Goal: Information Seeking & Learning: Learn about a topic

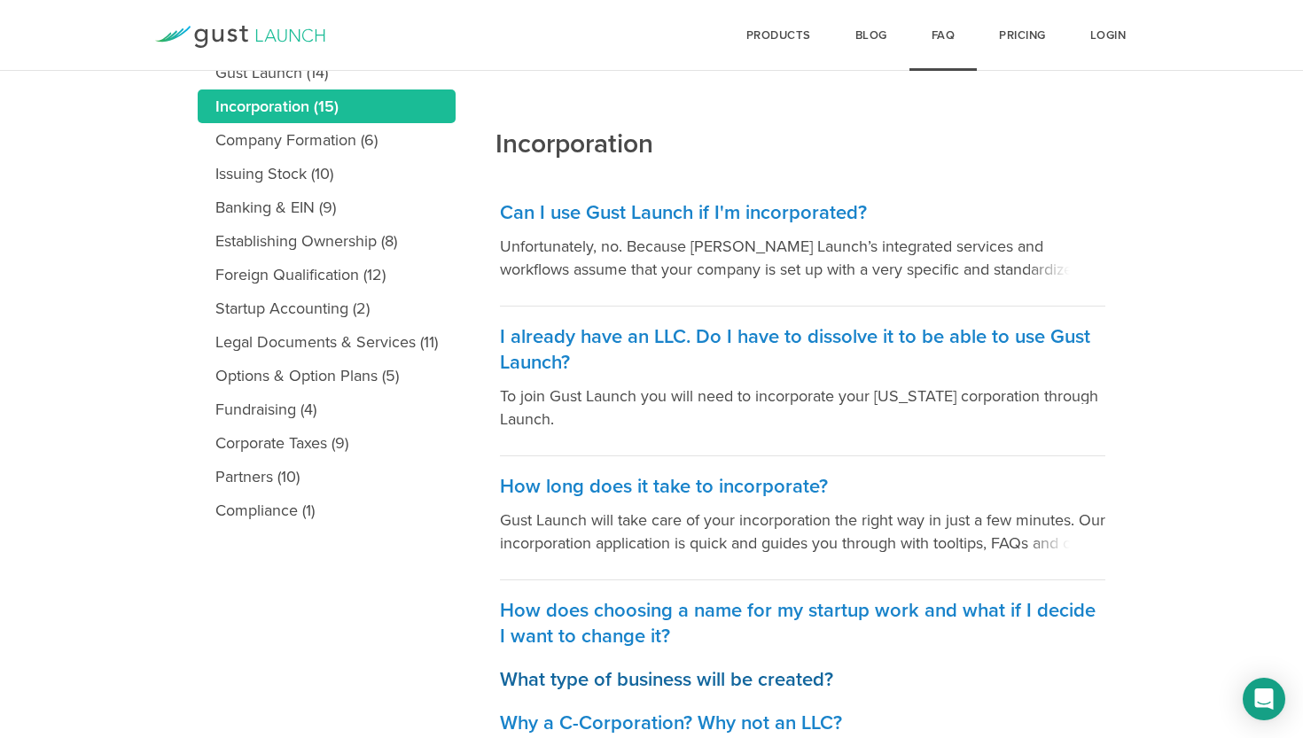
scroll to position [237, 0]
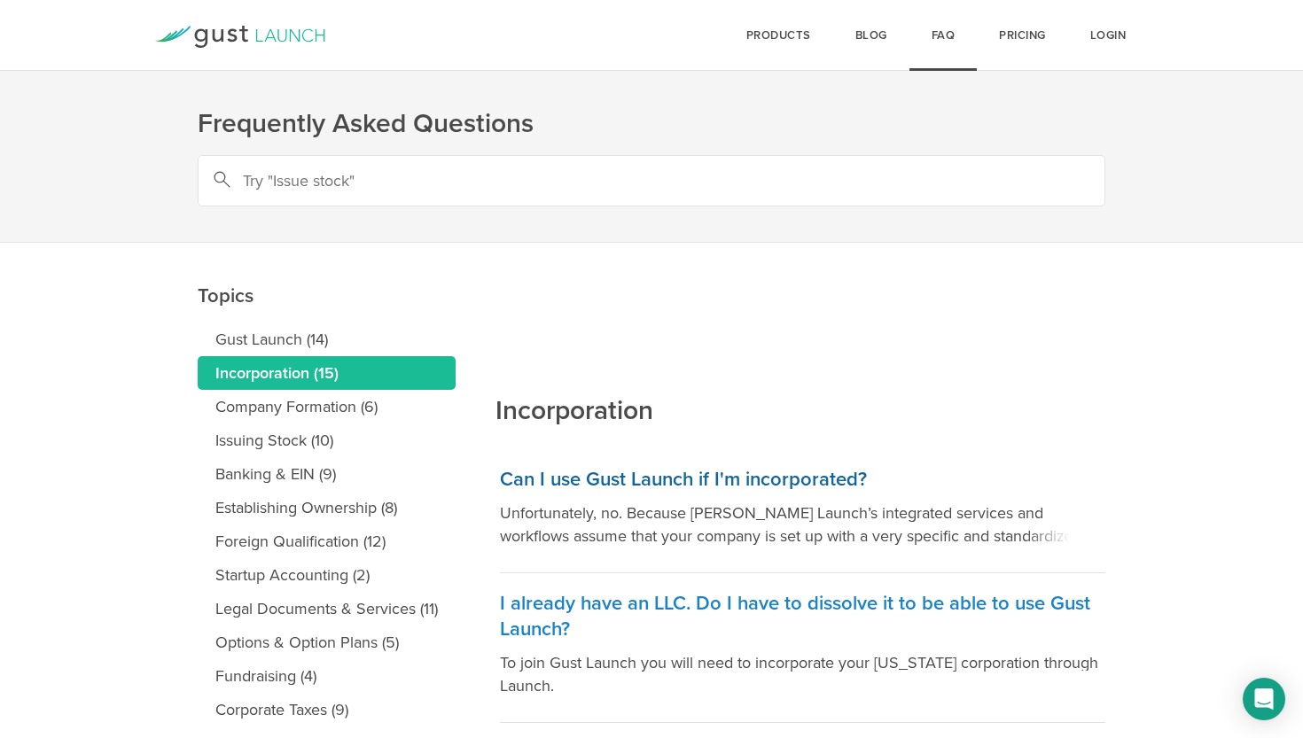
click at [620, 478] on h3 "Can I use Gust Launch if I'm incorporated?" at bounding box center [802, 480] width 605 height 26
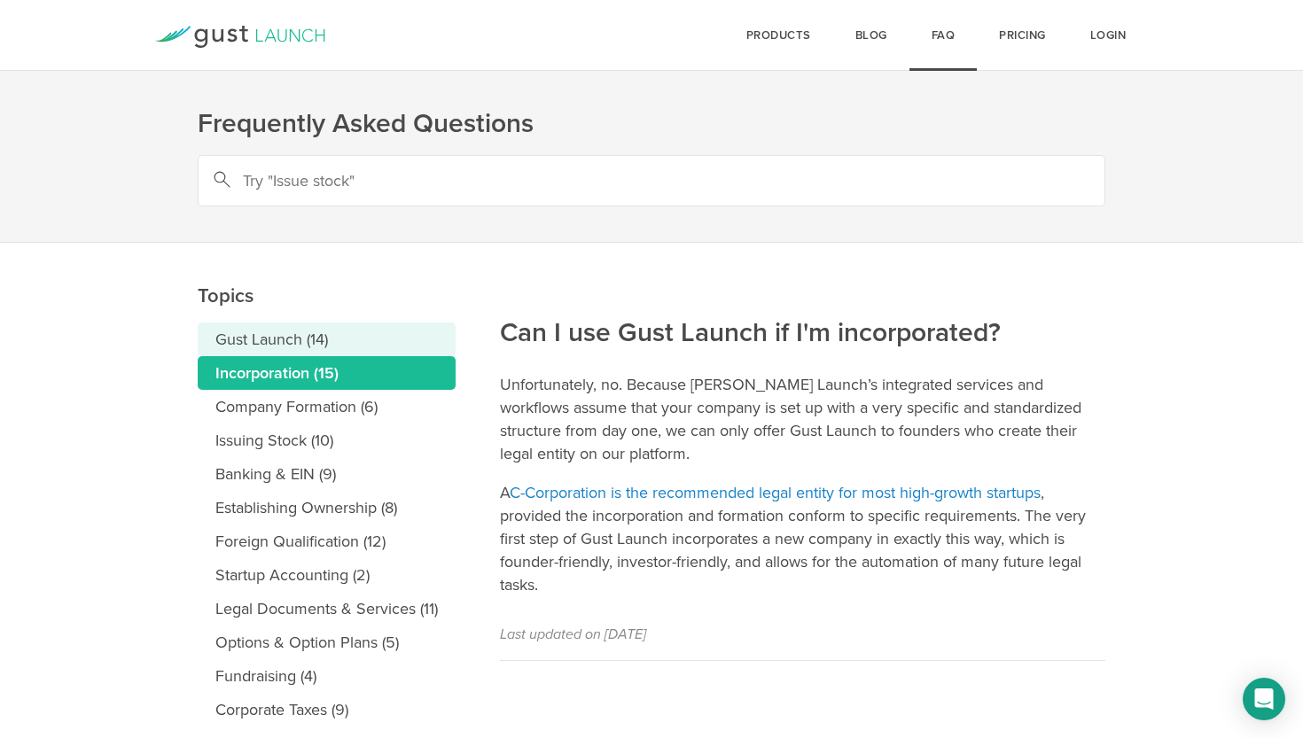
click at [272, 326] on link "Gust Launch (14)" at bounding box center [327, 340] width 258 height 34
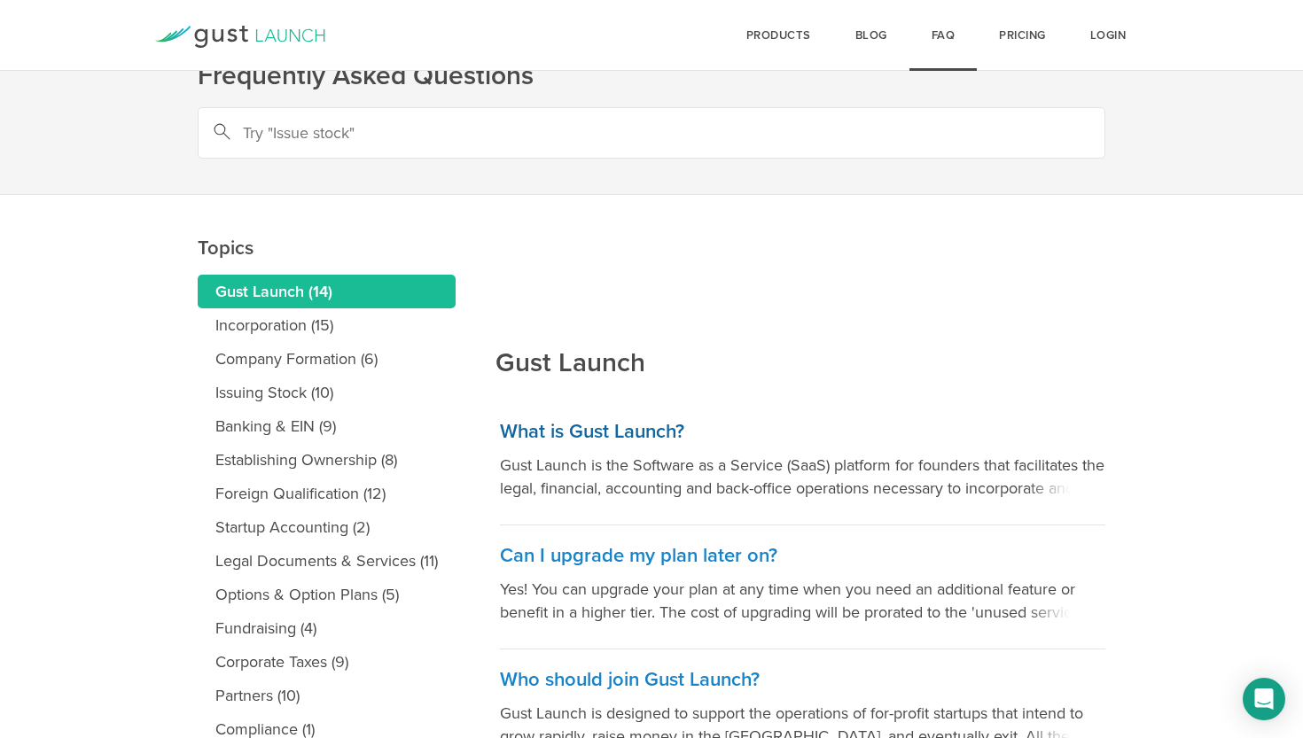
scroll to position [53, 0]
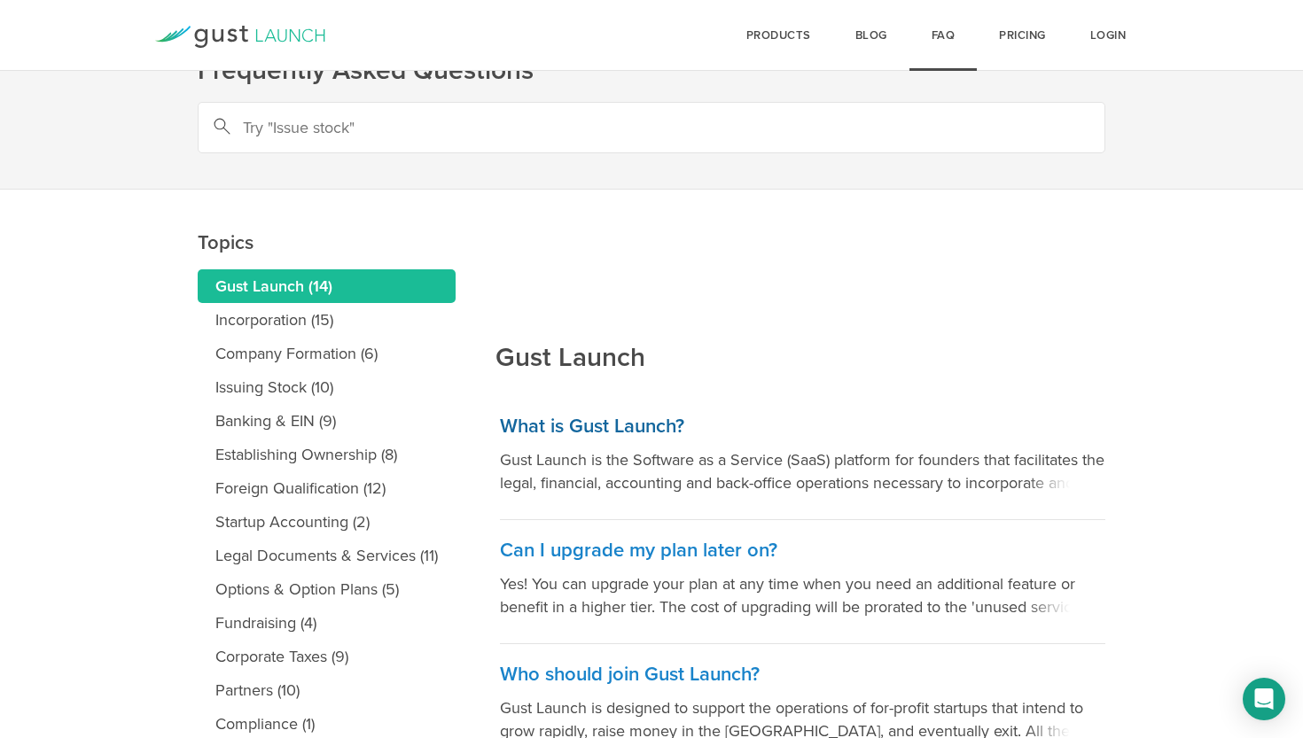
click at [557, 441] on link "What is Gust Launch? Gust Launch is the Software as a Service (SaaS) platform f…" at bounding box center [802, 458] width 605 height 124
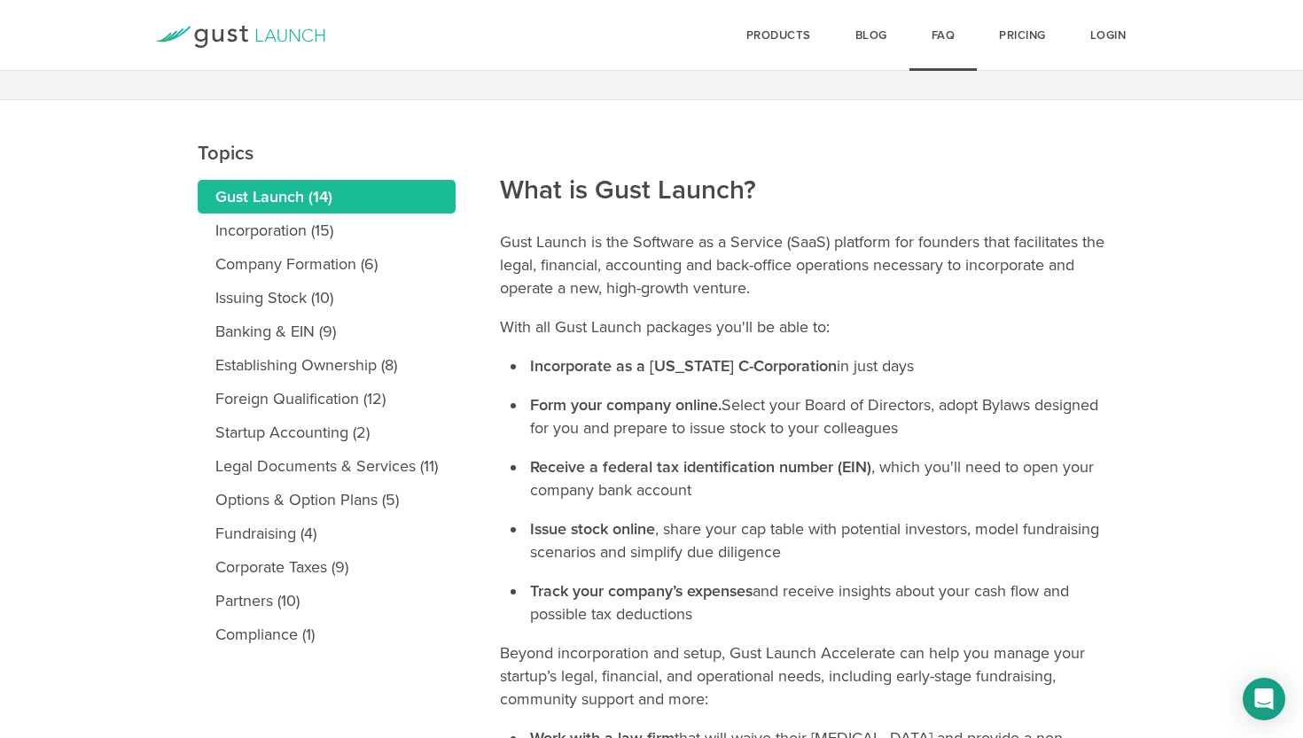
scroll to position [152, 0]
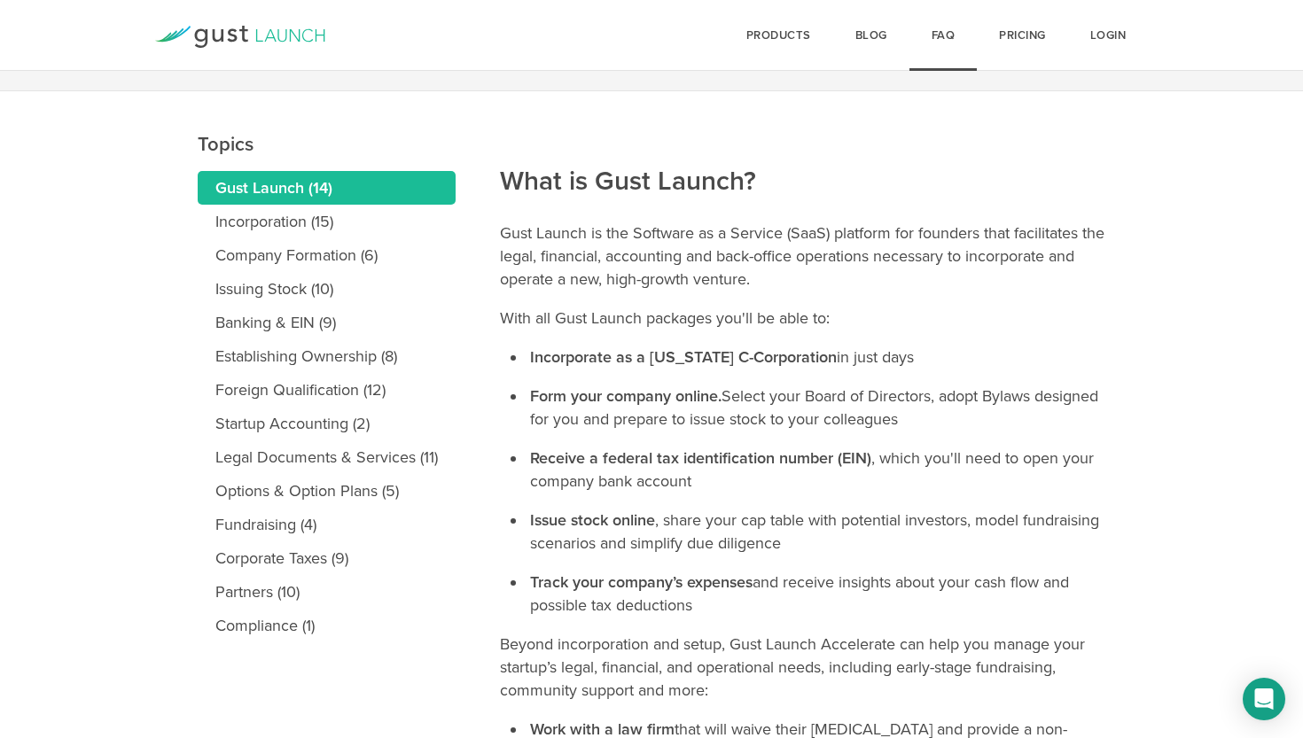
click at [269, 35] on icon at bounding box center [240, 37] width 170 height 22
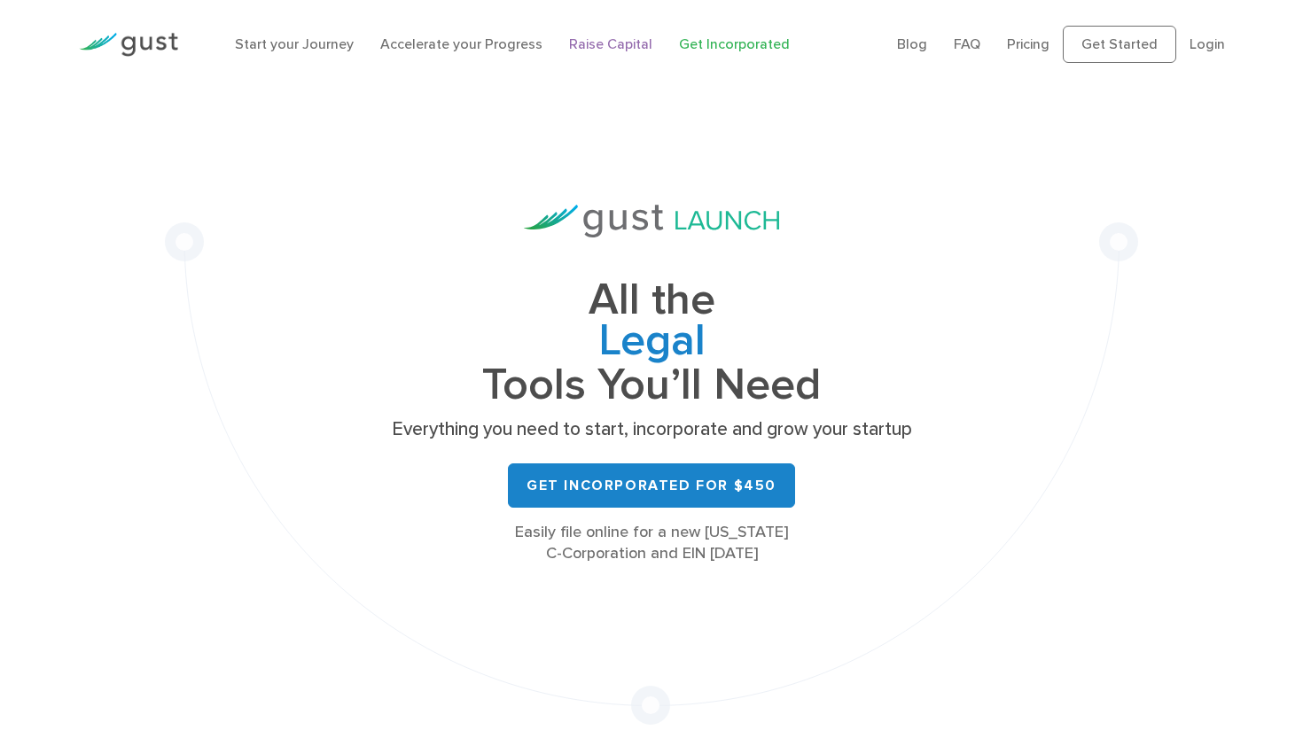
click at [596, 38] on link "Raise Capital" at bounding box center [610, 43] width 83 height 17
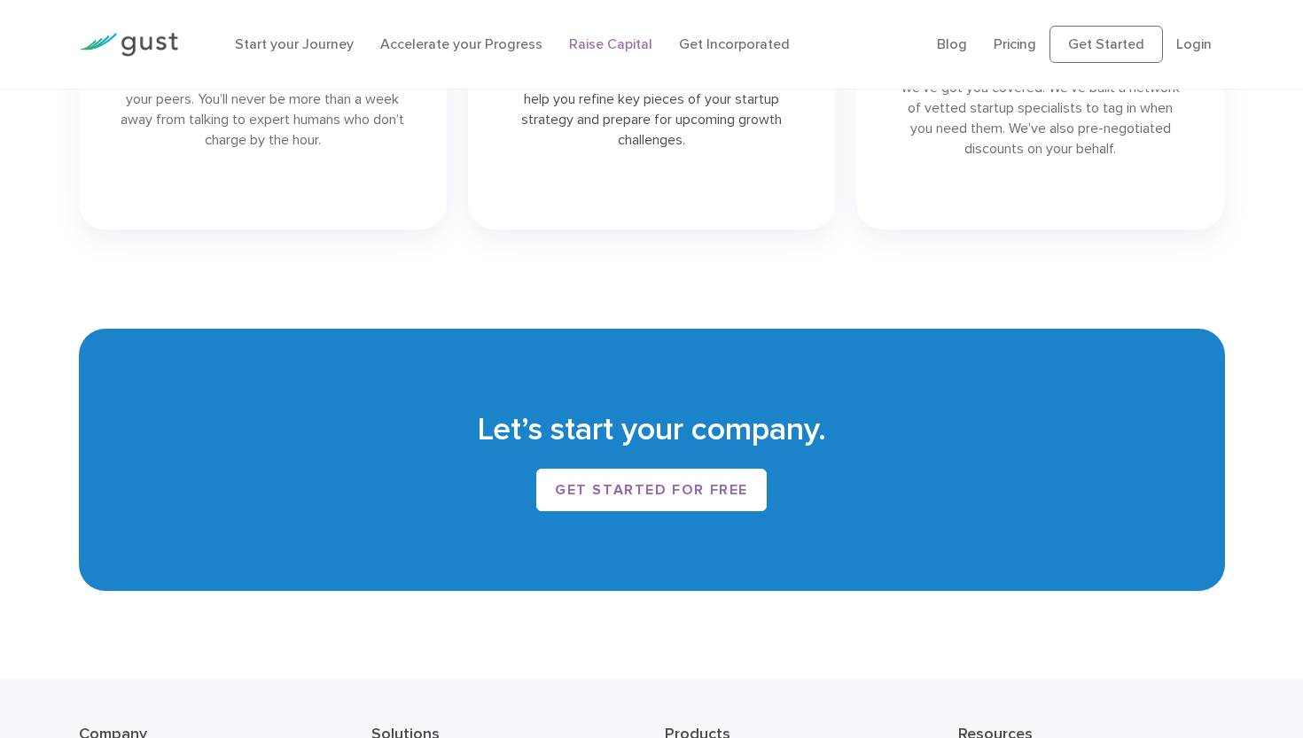
scroll to position [2779, 0]
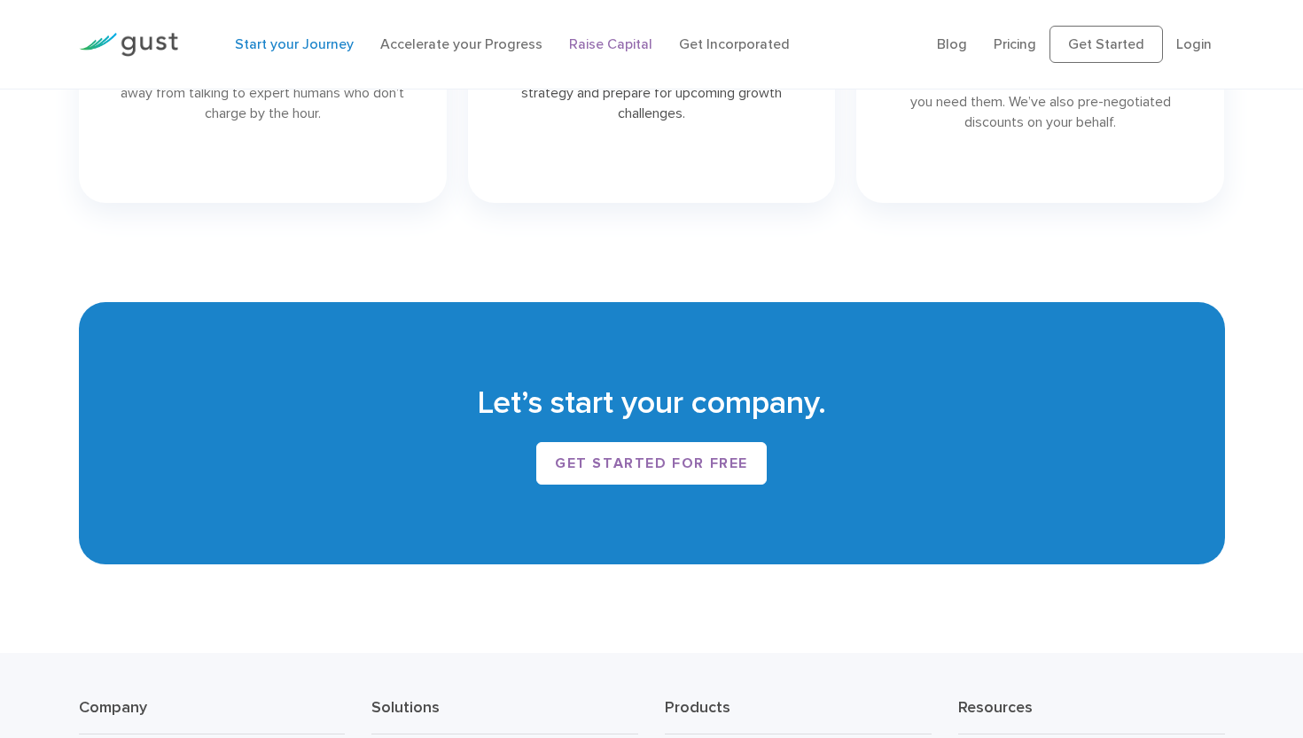
click at [334, 48] on link "Start your Journey" at bounding box center [294, 43] width 119 height 17
